Goal: Navigation & Orientation: Find specific page/section

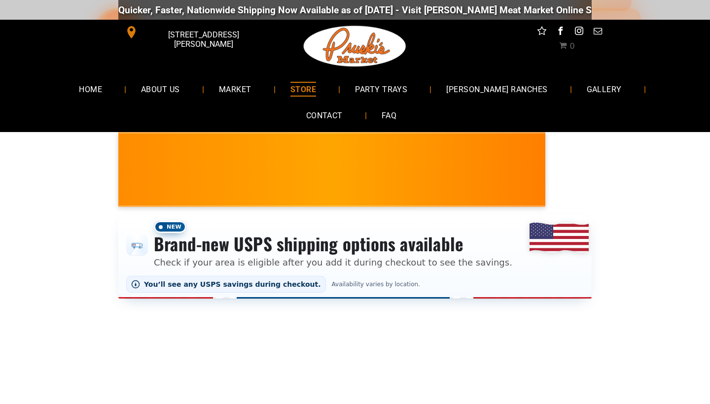
select select "*******"
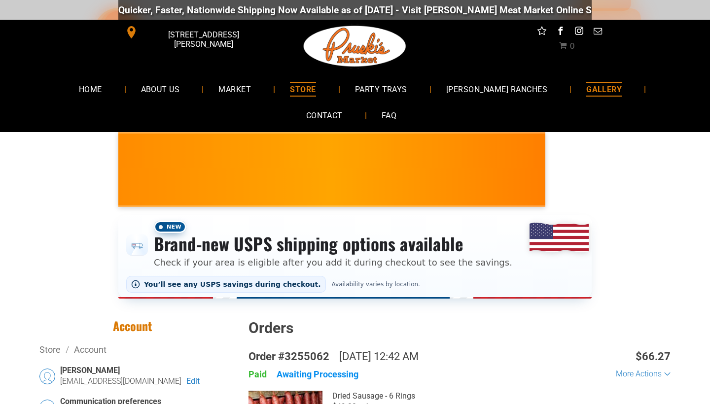
click at [586, 89] on span "GALLERY" at bounding box center [604, 89] width 36 height 14
